Goal: Information Seeking & Learning: Learn about a topic

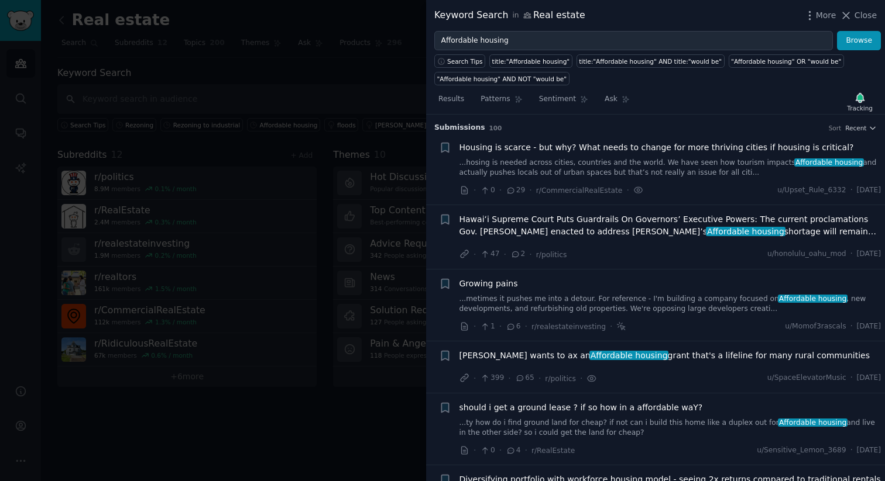
scroll to position [4237, 0]
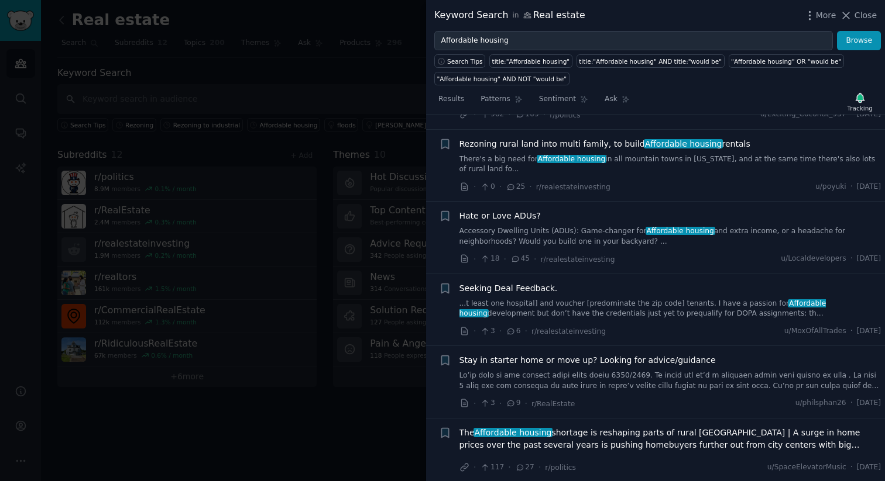
drag, startPoint x: 0, startPoint y: 0, endPoint x: 418, endPoint y: 39, distance: 419.5
click at [418, 39] on div "Keyword Search in Real estate More Close Affordable housing Browse Search Tips …" at bounding box center [442, 240] width 885 height 481
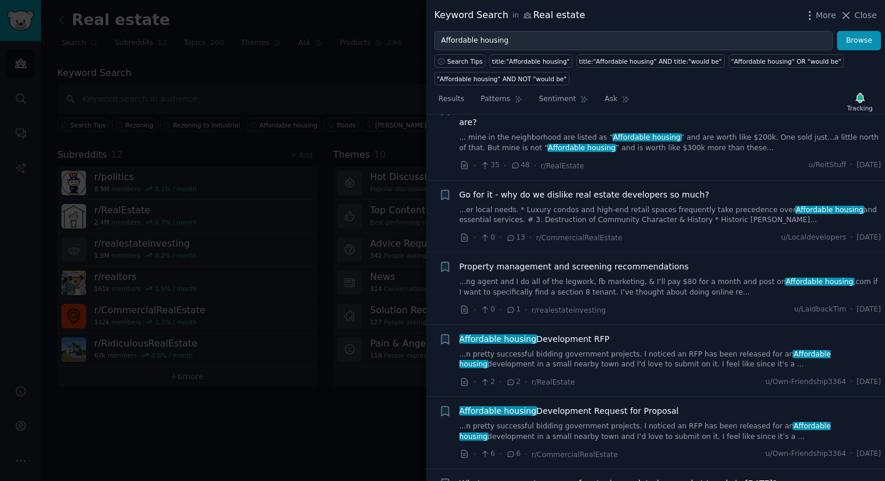
scroll to position [3257, 0]
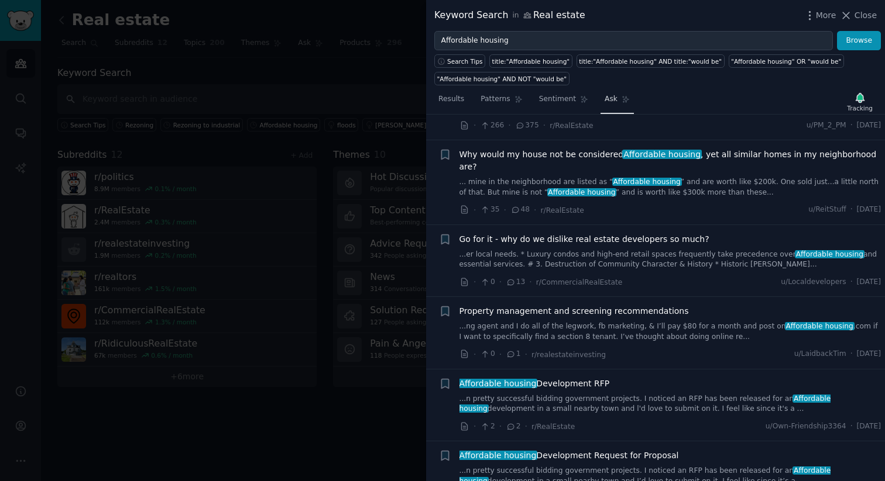
click at [611, 97] on span "Ask" at bounding box center [610, 99] width 13 height 11
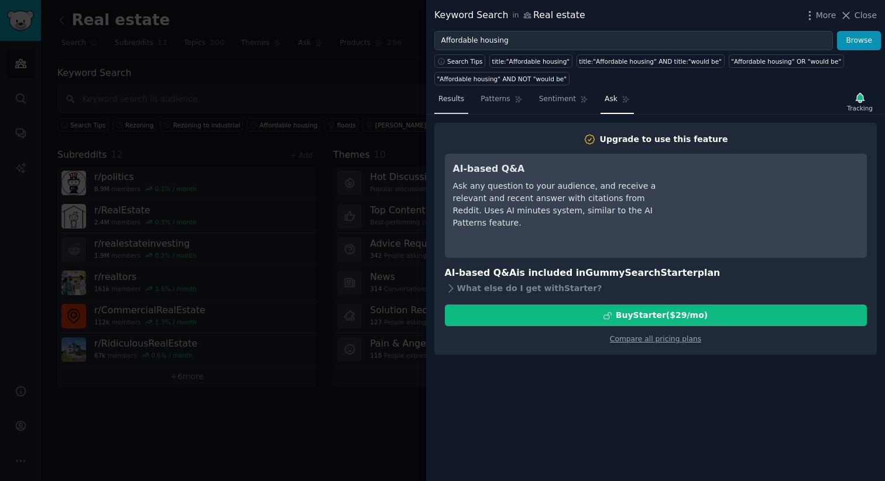
click at [459, 95] on span "Results" at bounding box center [451, 99] width 26 height 11
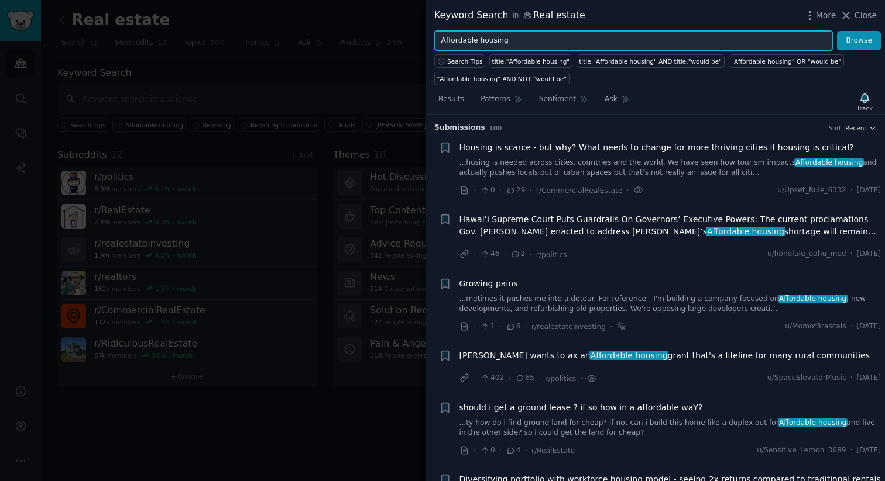
click at [545, 44] on input "Affordable housing" at bounding box center [633, 41] width 398 height 20
drag, startPoint x: 515, startPoint y: 44, endPoint x: 422, endPoint y: 42, distance: 93.1
click at [425, 42] on div "Keyword Search in Real estate More Close Affordable housing Browse Search Tips …" at bounding box center [442, 240] width 885 height 481
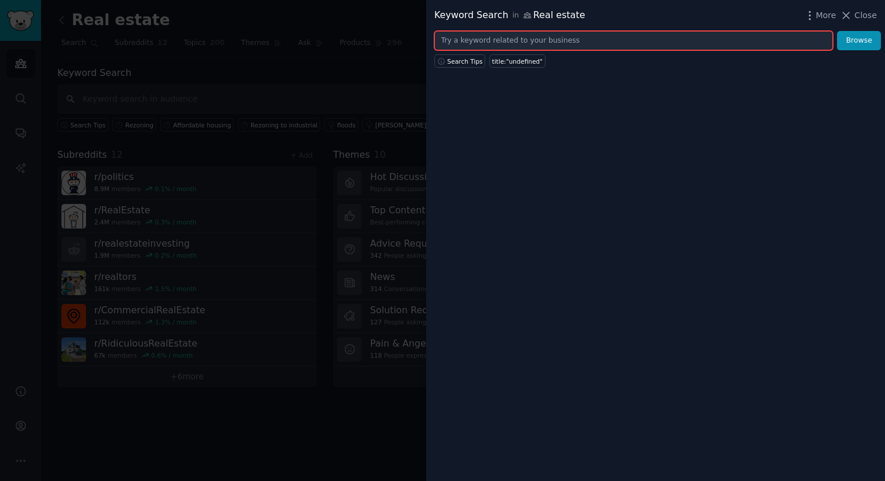
click at [517, 41] on input "text" at bounding box center [633, 41] width 398 height 20
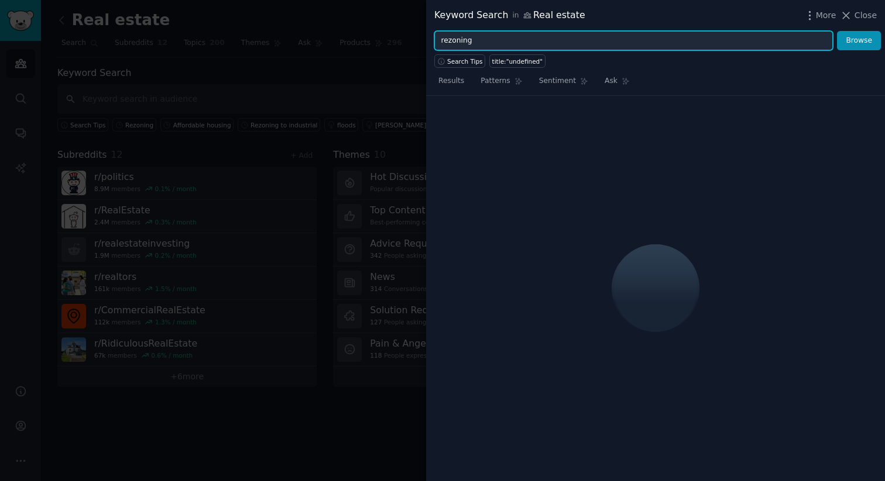
type input "rezoning"
